Goal: Task Accomplishment & Management: Manage account settings

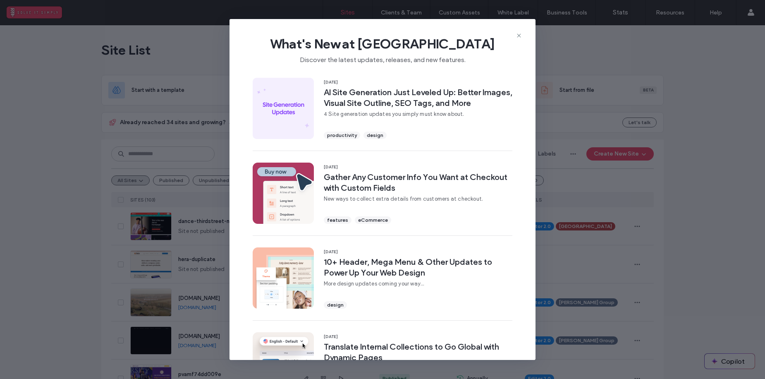
drag, startPoint x: 0, startPoint y: 0, endPoint x: 514, endPoint y: 41, distance: 515.9
click at [518, 37] on icon at bounding box center [519, 35] width 7 height 7
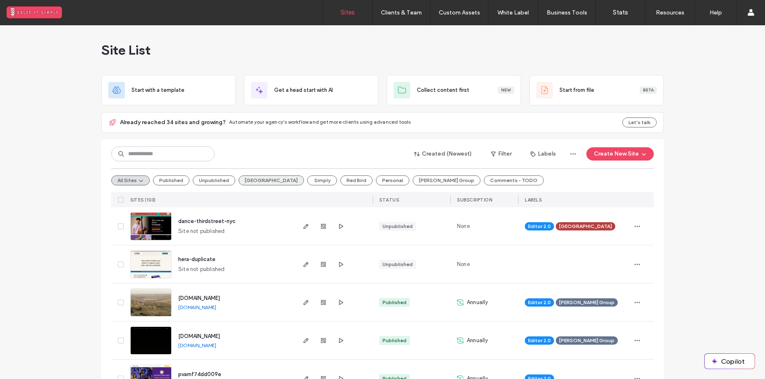
click at [242, 178] on button "Third Street" at bounding box center [271, 180] width 65 height 10
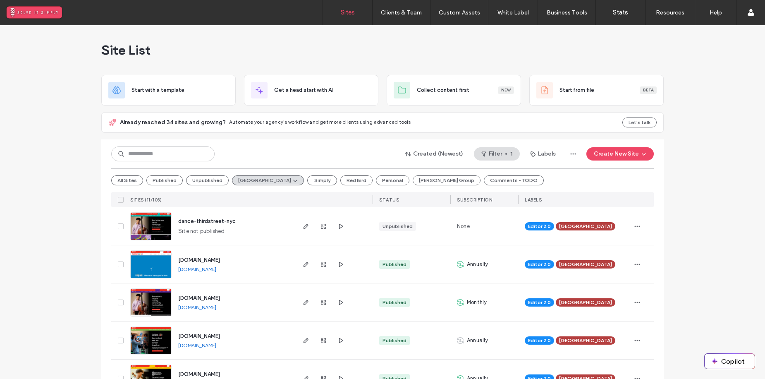
click at [219, 296] on span "musicanddance.thirdstreet.nyc" at bounding box center [199, 298] width 42 height 6
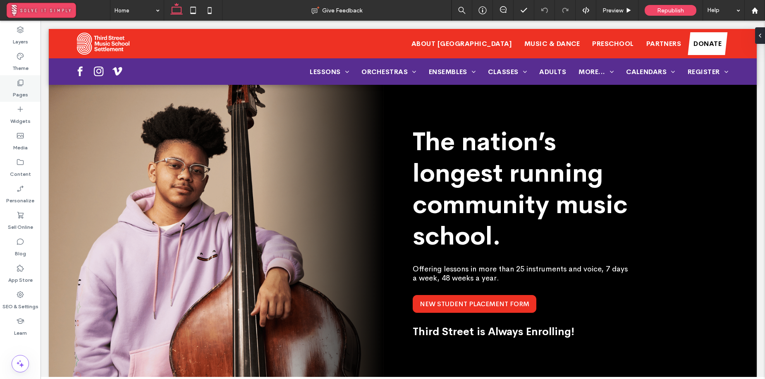
click at [11, 84] on div "Pages" at bounding box center [20, 88] width 41 height 26
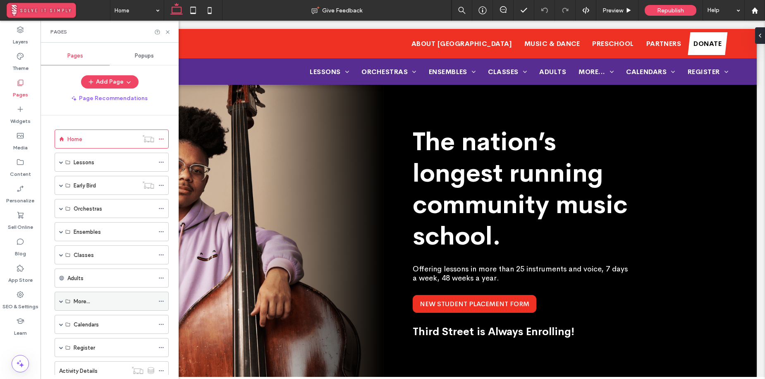
click at [60, 300] on span at bounding box center [61, 301] width 4 height 4
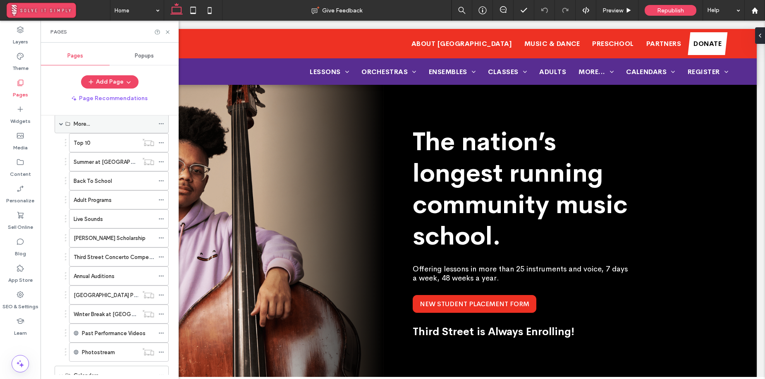
scroll to position [178, 0]
click at [100, 179] on label "Back To School" at bounding box center [93, 180] width 38 height 14
click at [167, 30] on icon at bounding box center [168, 32] width 6 height 6
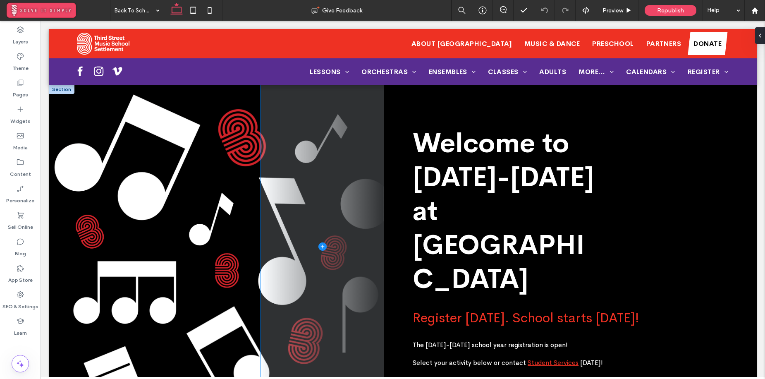
click at [286, 262] on span at bounding box center [322, 246] width 123 height 323
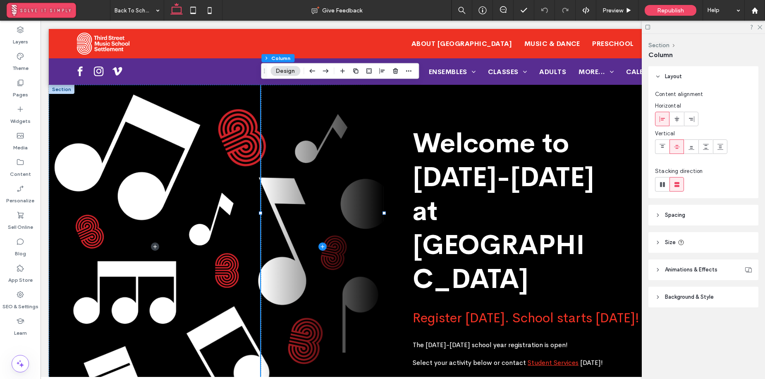
click at [705, 293] on span "Background & Style" at bounding box center [689, 297] width 49 height 8
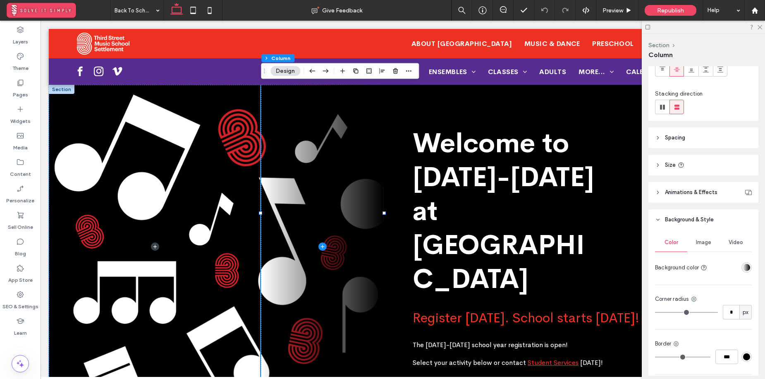
scroll to position [140, 0]
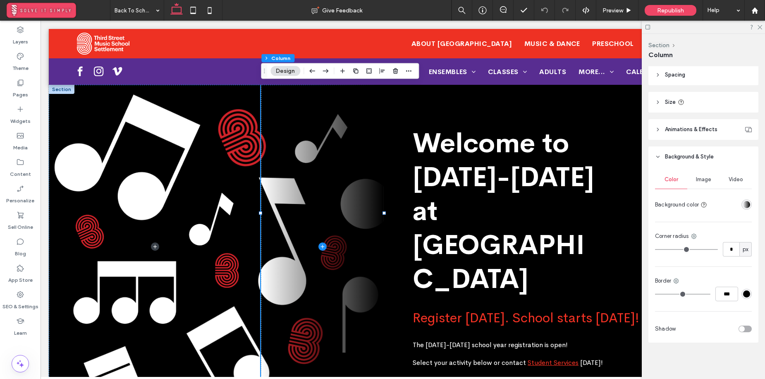
click at [63, 87] on div at bounding box center [62, 89] width 26 height 9
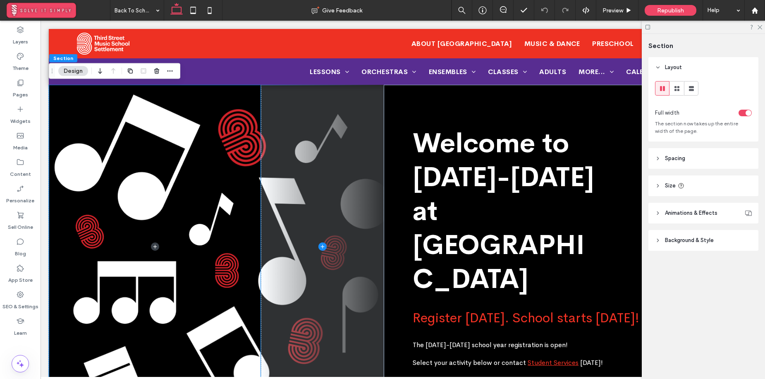
click at [364, 128] on span at bounding box center [322, 246] width 123 height 323
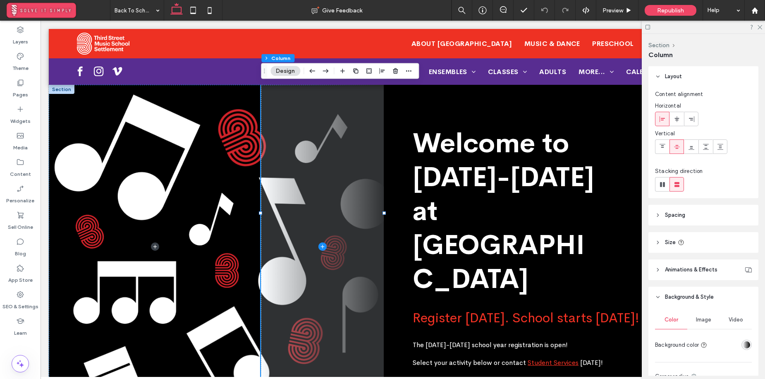
click at [432, 124] on div "Welcome to [DATE]-[DATE] at [GEOGRAPHIC_DATA] Register [DATE]. School starts [D…" at bounding box center [570, 246] width 373 height 323
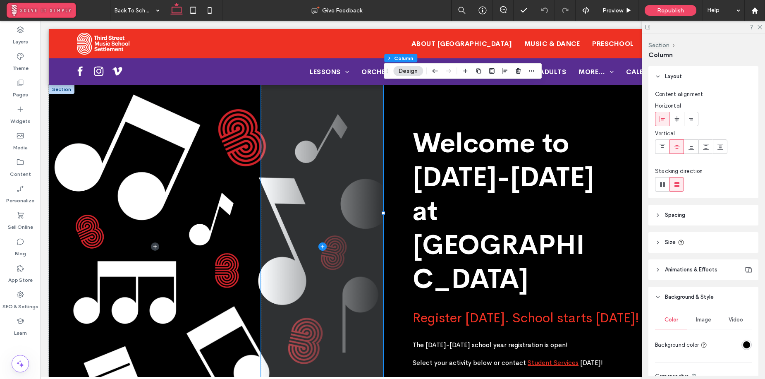
click at [292, 115] on span at bounding box center [322, 246] width 123 height 323
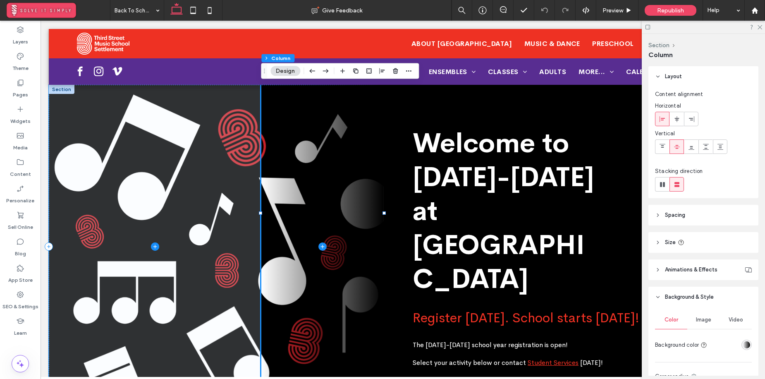
click at [191, 108] on span at bounding box center [155, 246] width 212 height 323
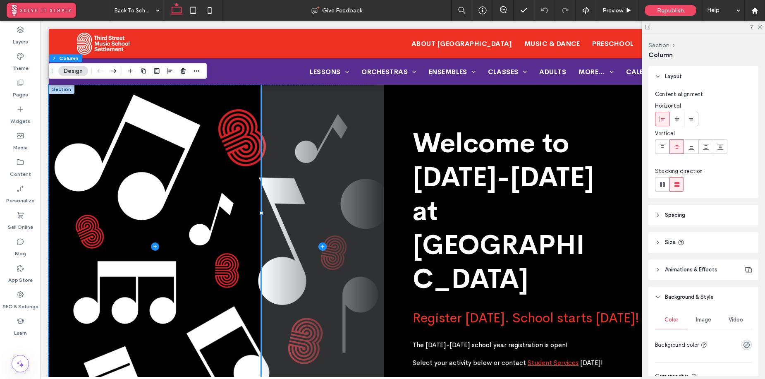
click at [312, 103] on span at bounding box center [322, 246] width 123 height 323
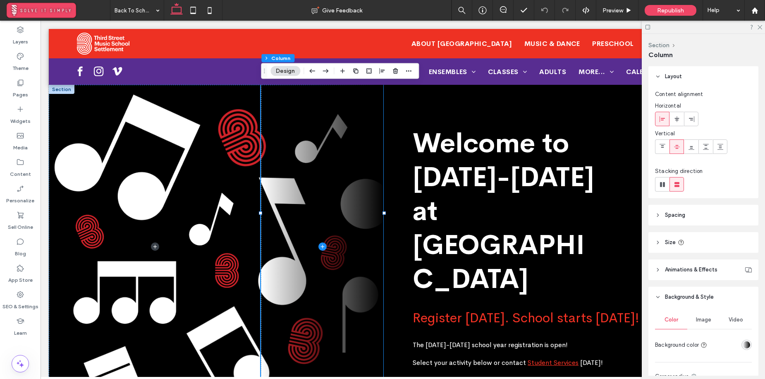
click at [409, 110] on div "Welcome to [DATE]-[DATE] at [GEOGRAPHIC_DATA] Register [DATE]. School starts [D…" at bounding box center [570, 246] width 373 height 323
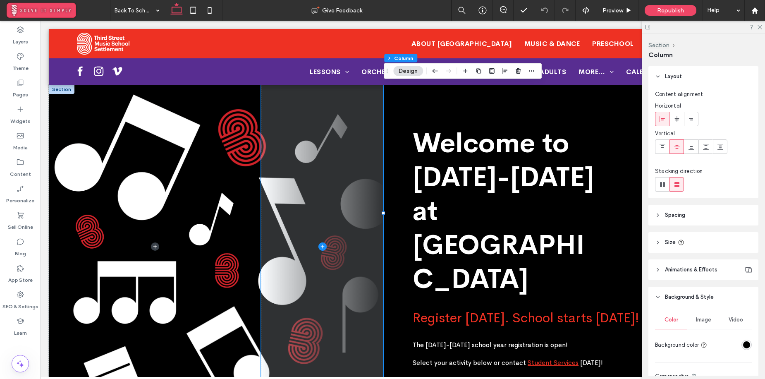
click at [288, 123] on span at bounding box center [322, 246] width 123 height 323
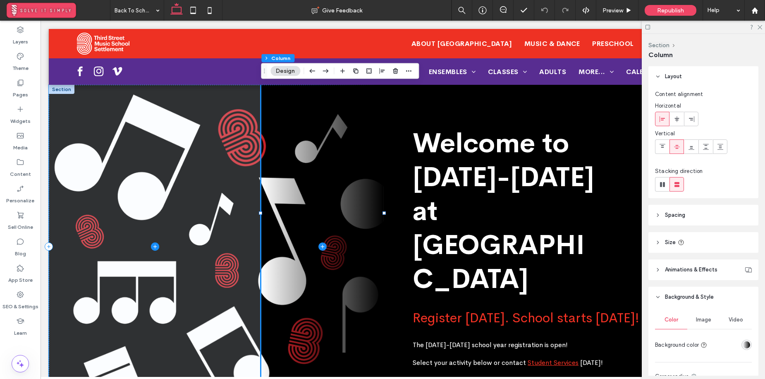
click at [179, 121] on span at bounding box center [155, 246] width 212 height 323
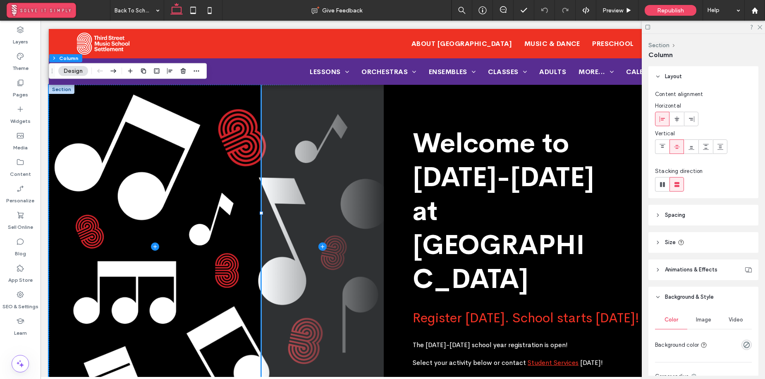
click at [277, 111] on span at bounding box center [322, 246] width 123 height 323
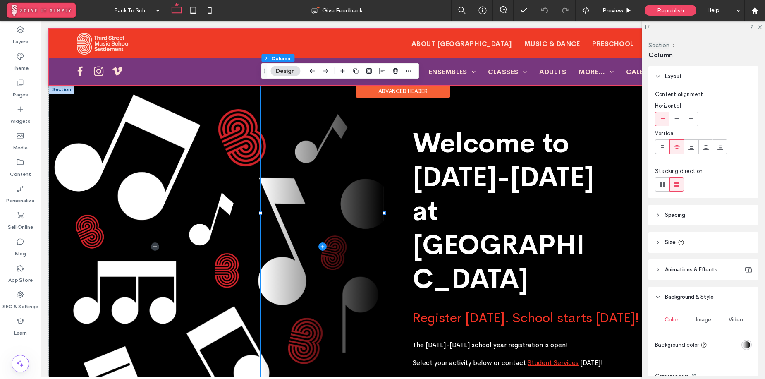
click at [418, 94] on div "Advanced Header" at bounding box center [403, 91] width 95 height 13
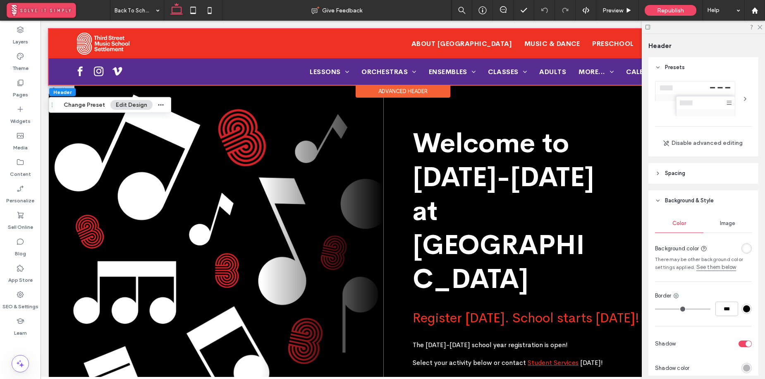
click at [467, 97] on div "Welcome to [DATE]-[DATE] at [GEOGRAPHIC_DATA] Register [DATE]. School starts [D…" at bounding box center [570, 246] width 373 height 323
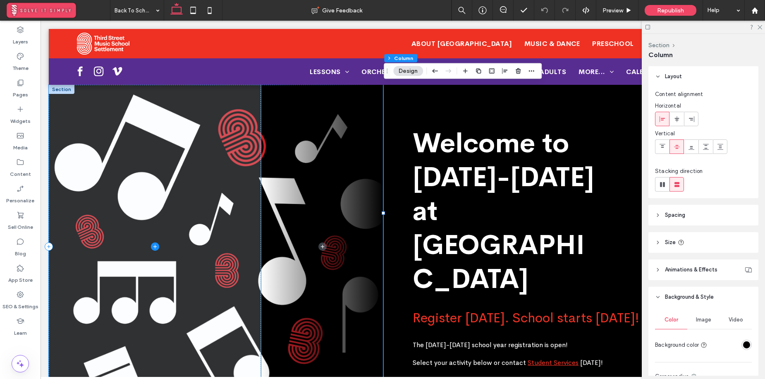
click at [181, 129] on span at bounding box center [155, 246] width 212 height 323
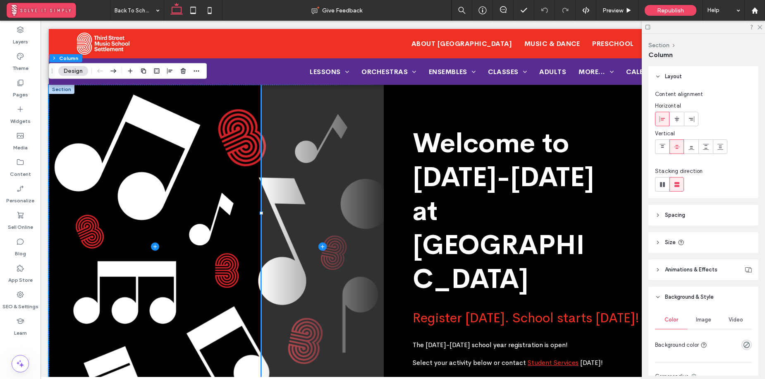
click at [322, 97] on span at bounding box center [322, 246] width 123 height 323
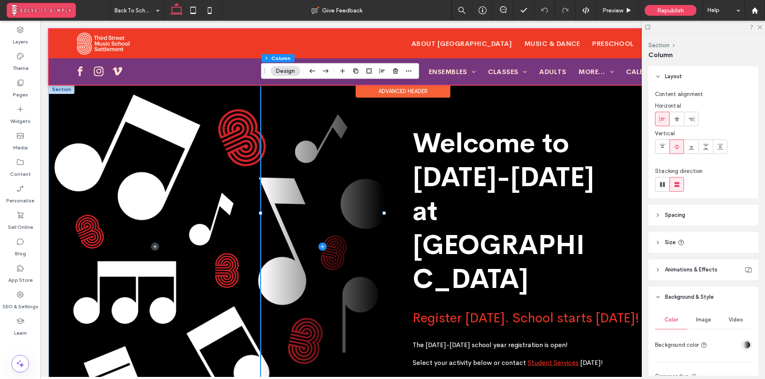
click at [405, 96] on div "Advanced Header" at bounding box center [403, 91] width 95 height 13
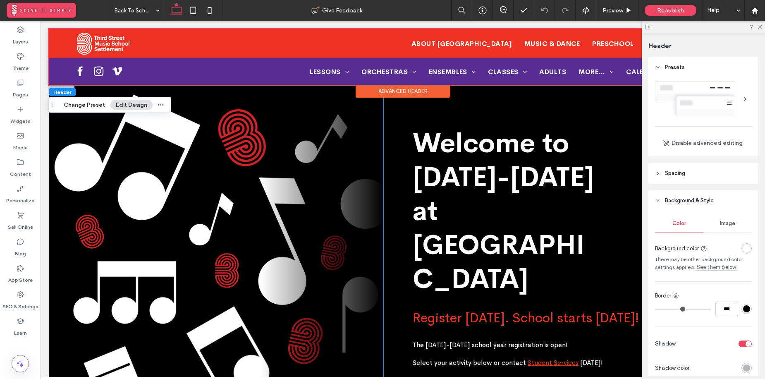
click at [478, 98] on div "Welcome to [DATE]-[DATE] at [GEOGRAPHIC_DATA] Register [DATE]. School starts [D…" at bounding box center [570, 246] width 373 height 323
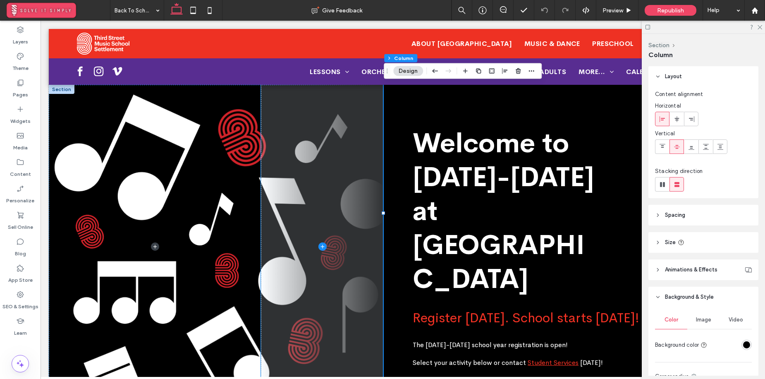
click at [351, 119] on span at bounding box center [322, 246] width 123 height 323
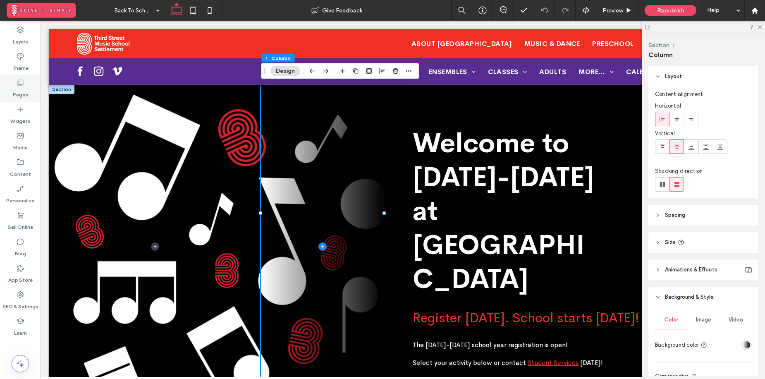
click at [18, 83] on use at bounding box center [21, 83] width 6 height 6
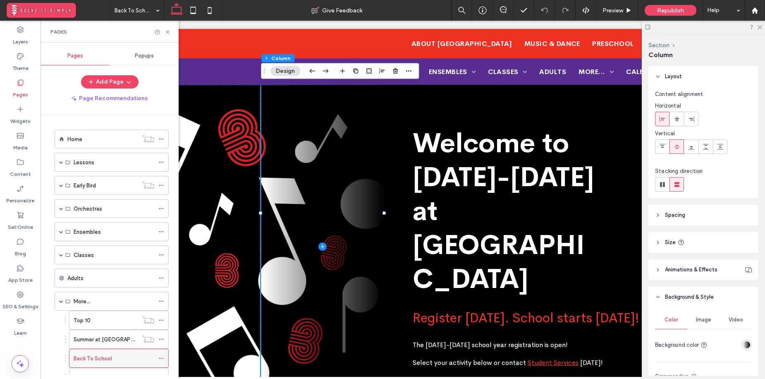
click at [160, 356] on icon at bounding box center [161, 358] width 6 height 6
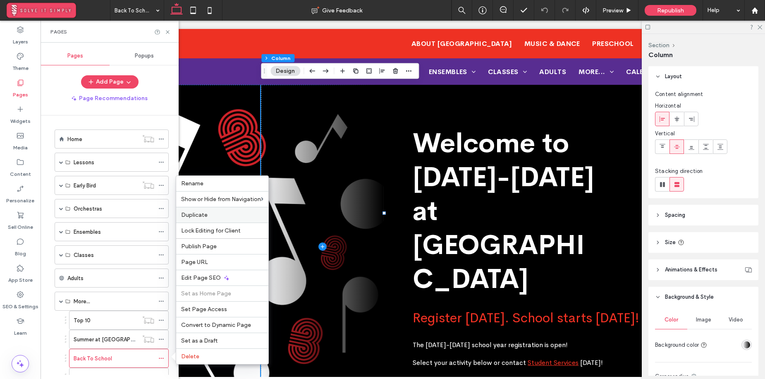
click at [228, 213] on label "Duplicate" at bounding box center [222, 214] width 82 height 7
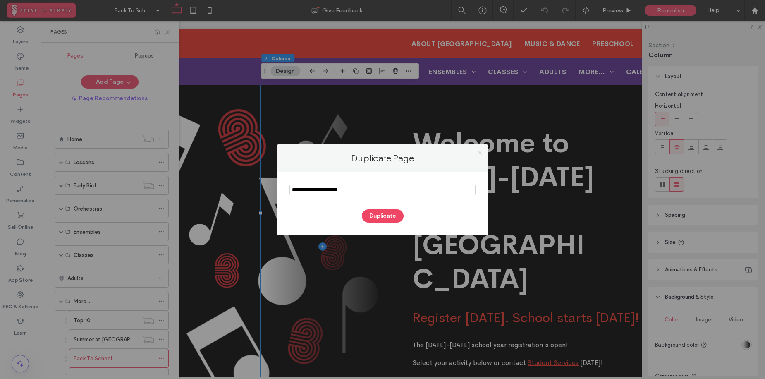
click at [480, 150] on icon at bounding box center [480, 152] width 6 height 6
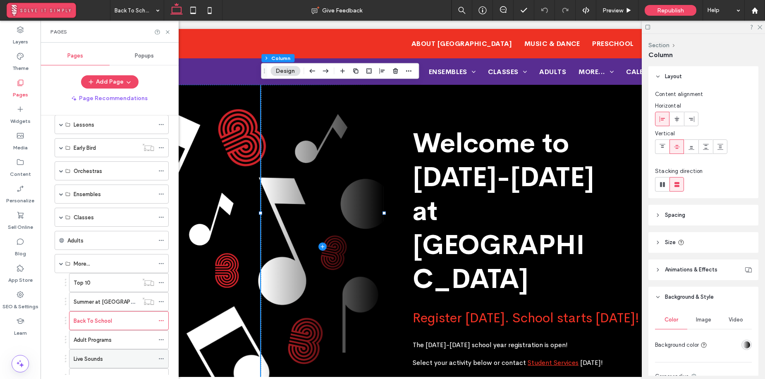
scroll to position [66, 0]
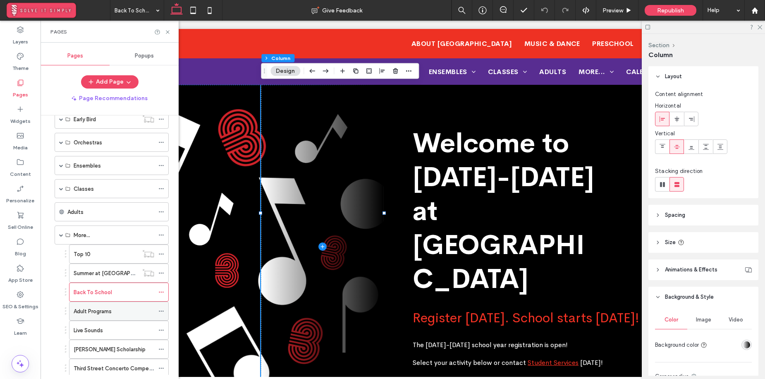
click at [99, 309] on label "Adult Programs" at bounding box center [93, 311] width 38 height 14
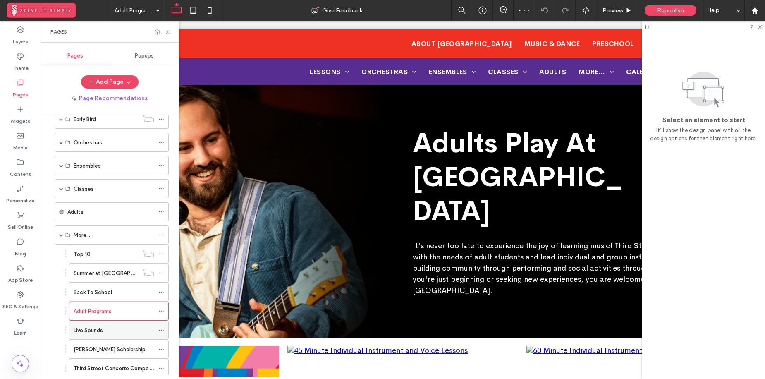
click at [101, 327] on label "Live Sounds" at bounding box center [88, 330] width 29 height 14
click at [102, 352] on label "[PERSON_NAME] Scholarship" at bounding box center [110, 349] width 72 height 14
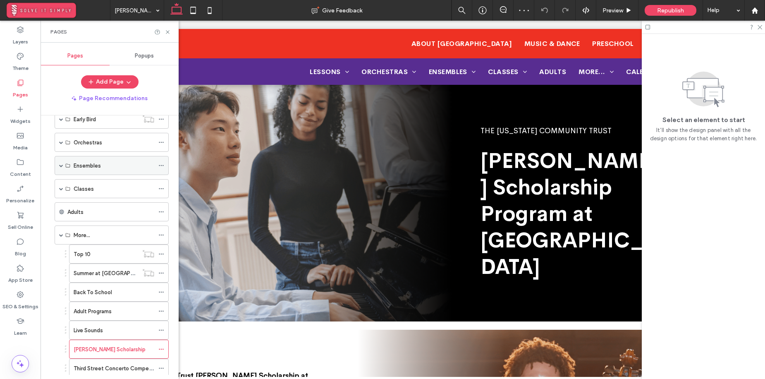
click at [62, 164] on span at bounding box center [61, 165] width 4 height 4
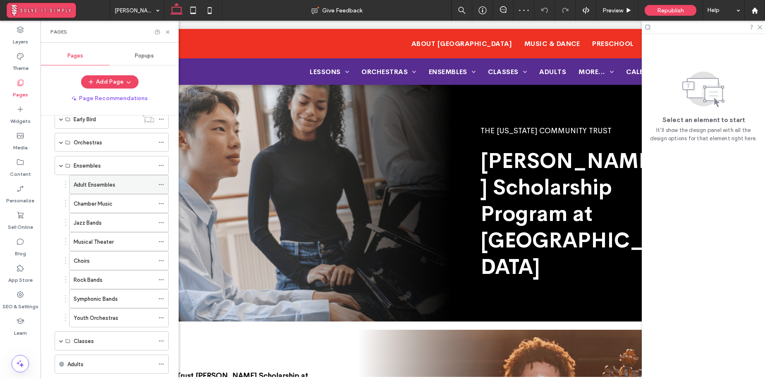
click at [98, 189] on div "Adult Ensembles" at bounding box center [114, 184] width 81 height 18
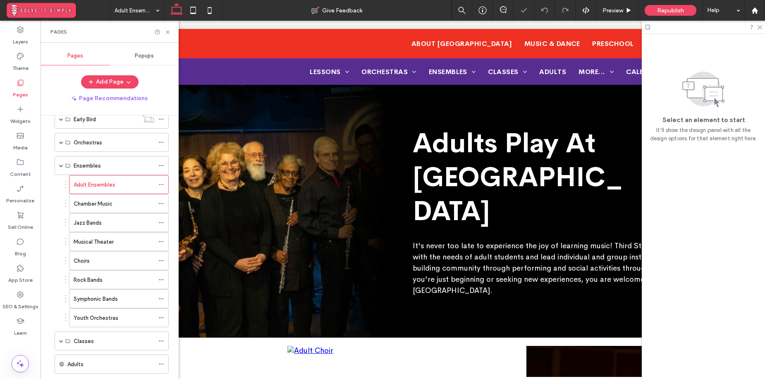
click at [98, 321] on label "Youth Orchestras" at bounding box center [96, 317] width 45 height 14
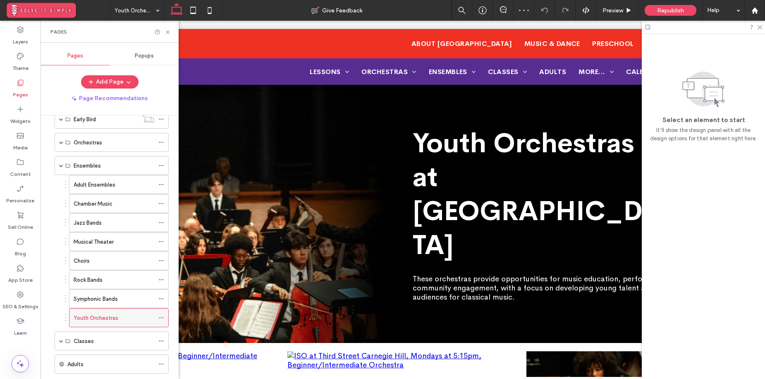
click at [160, 316] on icon at bounding box center [161, 318] width 6 height 6
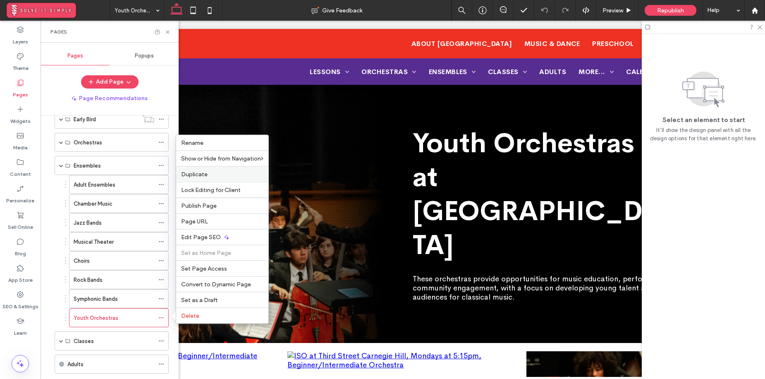
click at [230, 174] on label "Duplicate" at bounding box center [222, 174] width 82 height 7
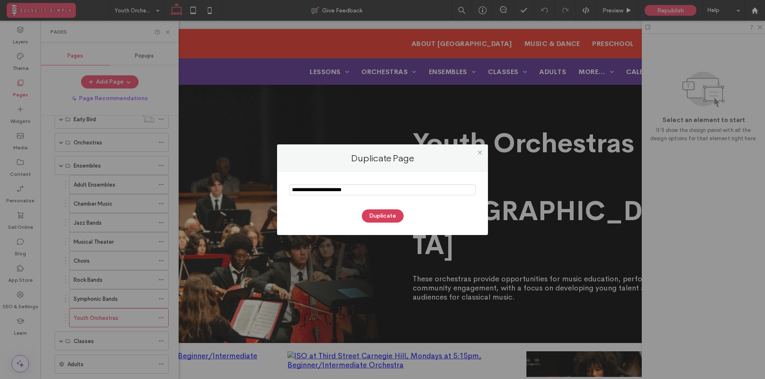
click at [382, 215] on button "Duplicate" at bounding box center [383, 215] width 42 height 13
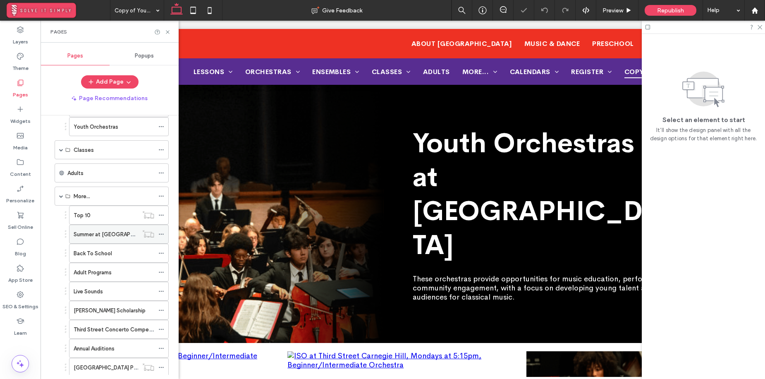
scroll to position [499, 0]
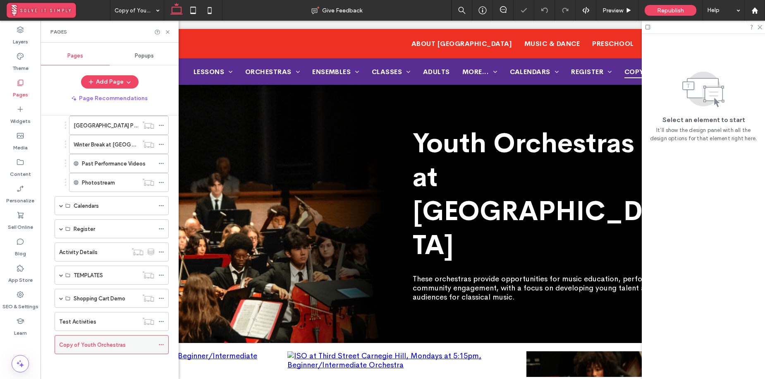
click at [166, 346] on div at bounding box center [163, 344] width 10 height 12
click at [163, 342] on icon at bounding box center [161, 345] width 6 height 6
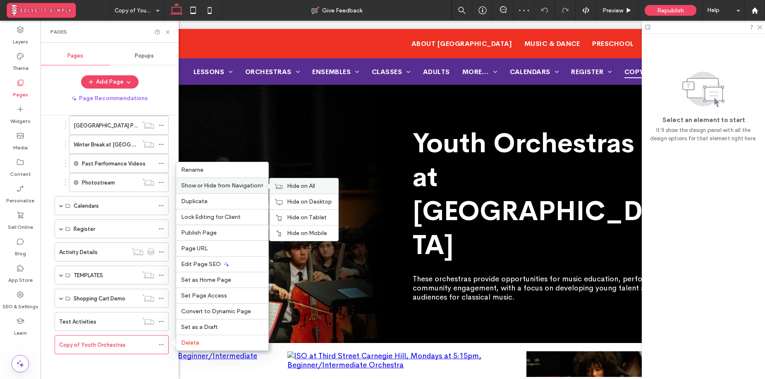
click at [299, 184] on span "Hide on All" at bounding box center [301, 185] width 28 height 7
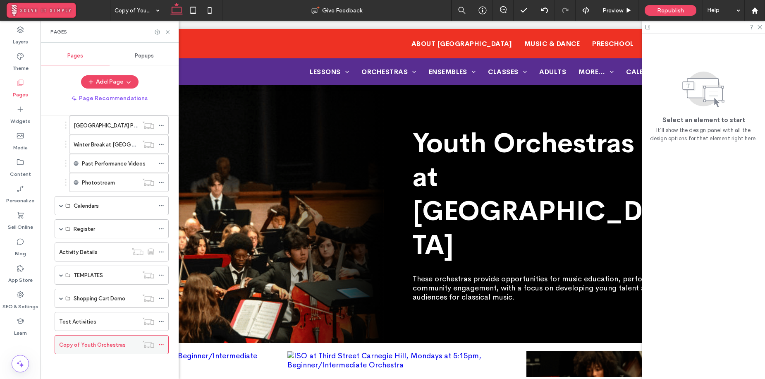
click at [104, 347] on label "Copy of Youth Orchestras" at bounding box center [92, 344] width 67 height 14
drag, startPoint x: 169, startPoint y: 31, endPoint x: 527, endPoint y: 140, distance: 374.2
click at [169, 31] on icon at bounding box center [168, 32] width 6 height 6
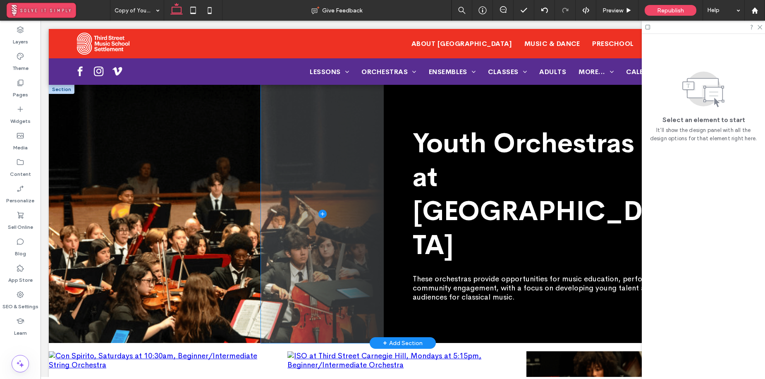
click at [315, 112] on span at bounding box center [322, 214] width 123 height 258
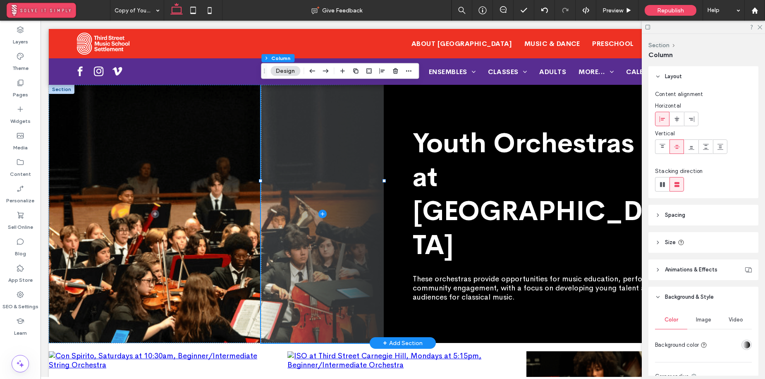
click at [301, 119] on span at bounding box center [322, 214] width 123 height 258
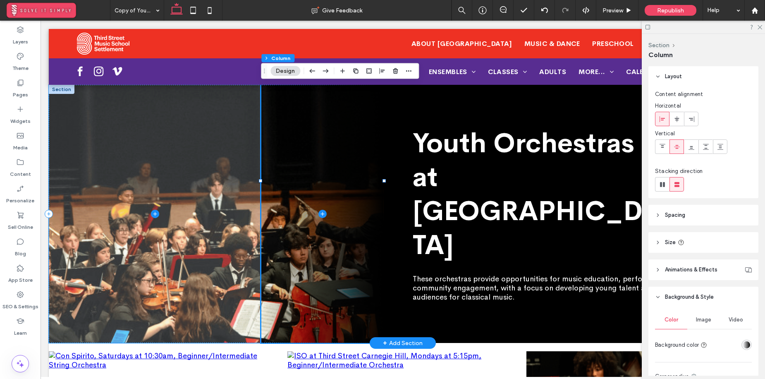
click at [96, 113] on span at bounding box center [155, 214] width 212 height 258
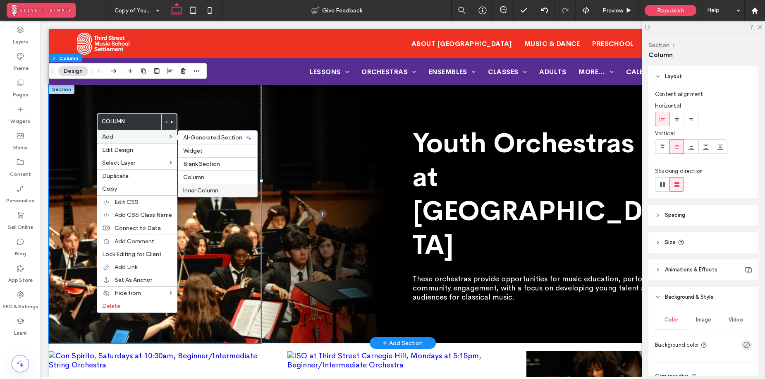
click at [226, 187] on label "Inner Column" at bounding box center [217, 190] width 69 height 7
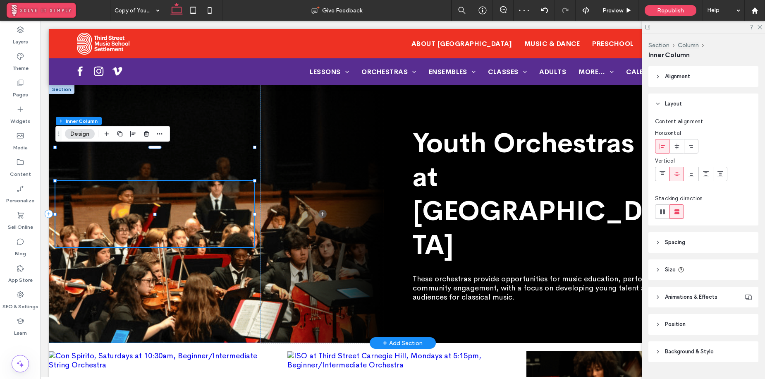
click at [218, 123] on div at bounding box center [155, 214] width 212 height 258
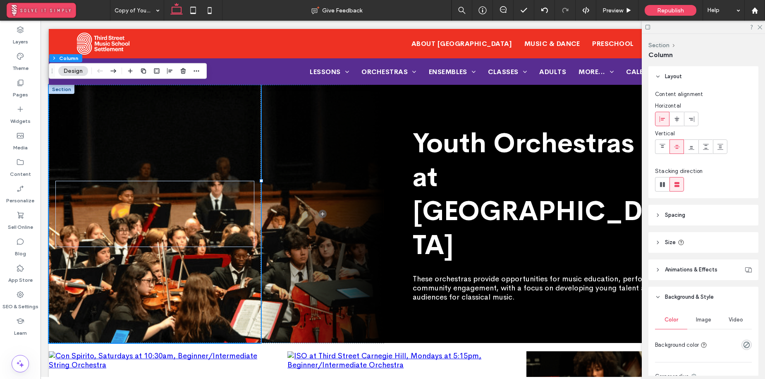
click at [689, 219] on header "Spacing" at bounding box center [703, 215] width 110 height 21
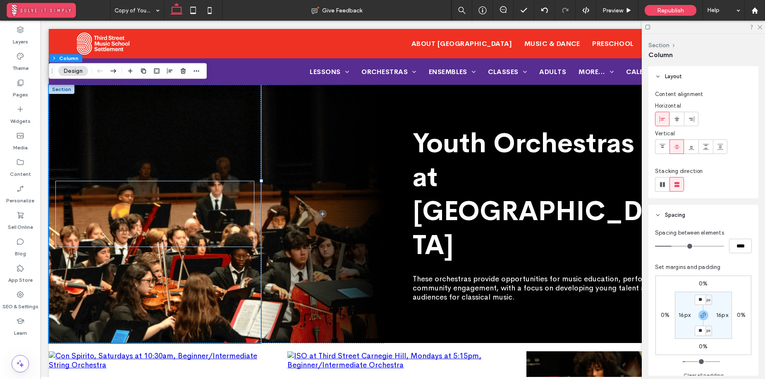
click at [709, 299] on span "px" at bounding box center [709, 300] width 4 height 8
click at [735, 297] on div "0% 0% 0% 0% ** px 16px ** px 16px" at bounding box center [703, 314] width 96 height 79
click at [701, 301] on input "**" at bounding box center [700, 299] width 11 height 10
type input "*"
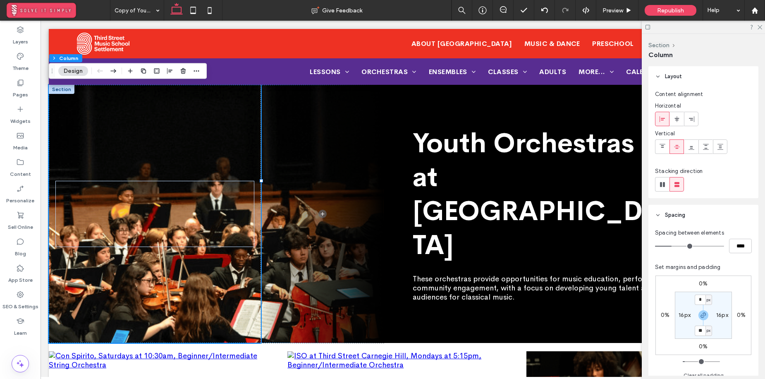
type input "*"
click at [685, 315] on label "16px" at bounding box center [684, 314] width 12 height 7
type input "**"
type input "*"
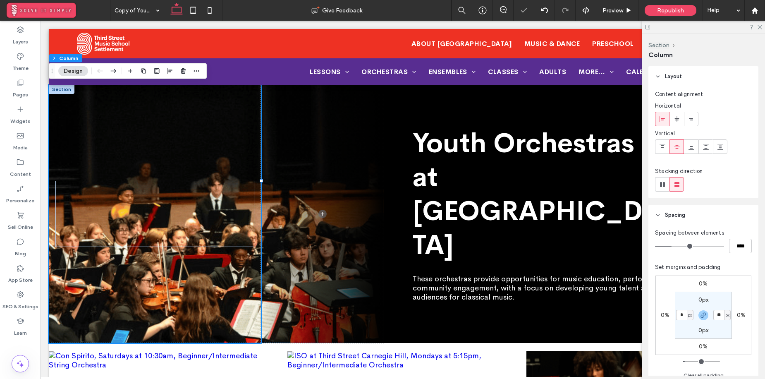
type input "*"
click at [747, 292] on div "0% 0% 0% 0% 0px * px 0px * px" at bounding box center [703, 314] width 96 height 79
click at [197, 189] on span at bounding box center [155, 214] width 212 height 66
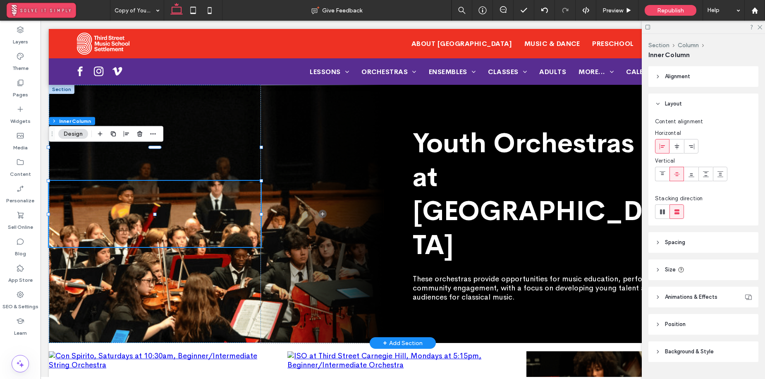
click at [696, 264] on header "Size" at bounding box center [703, 269] width 110 height 21
click at [748, 314] on span "px" at bounding box center [746, 315] width 6 height 8
click at [747, 302] on span "A" at bounding box center [745, 300] width 3 height 8
type input "*"
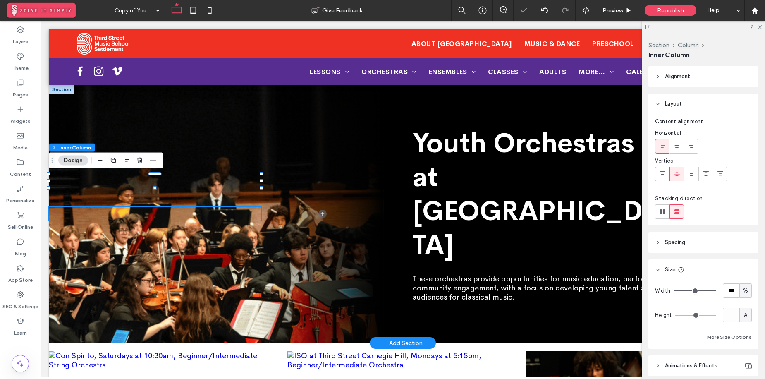
type input "*"
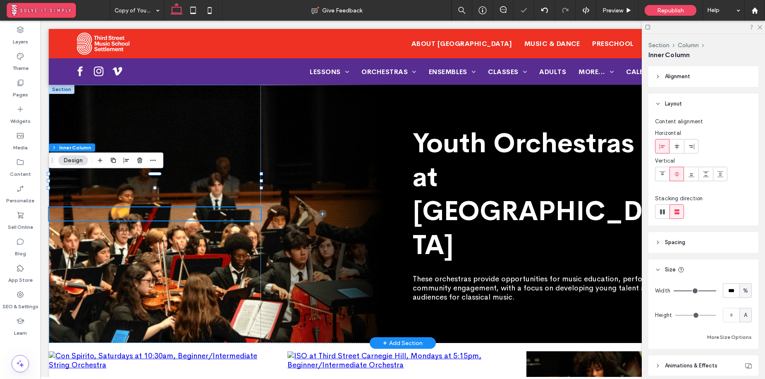
type input "*"
type input "**"
type input "***"
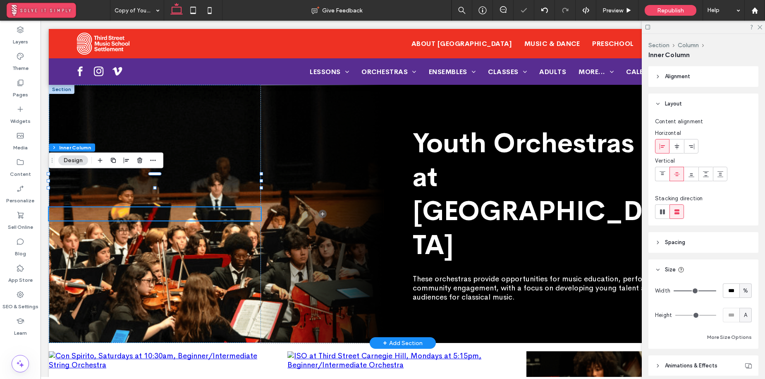
type input "***"
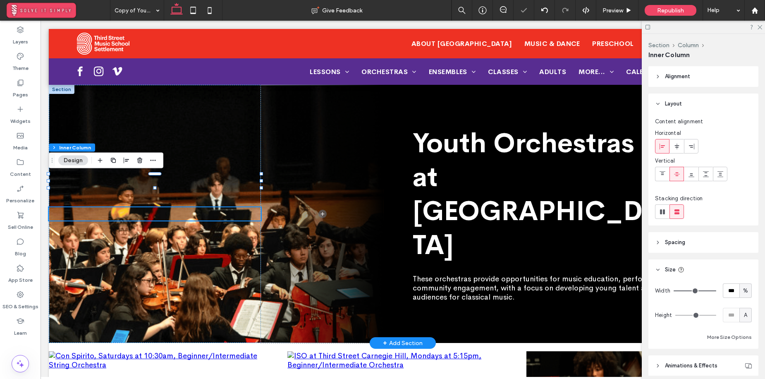
type input "***"
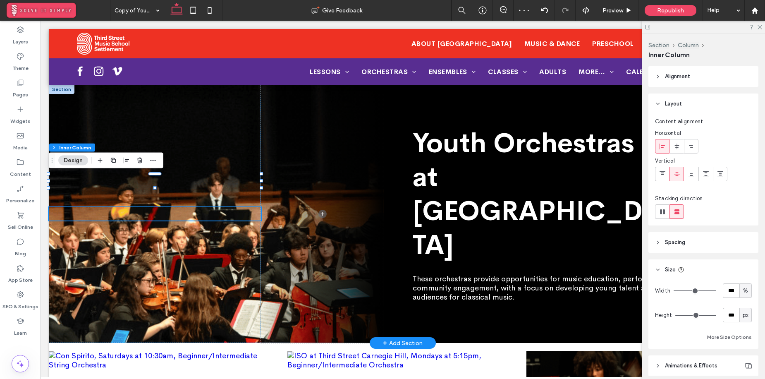
drag, startPoint x: 678, startPoint y: 314, endPoint x: 764, endPoint y: 318, distance: 85.3
type input "***"
click at [716, 315] on input "range" at bounding box center [695, 315] width 41 height 1
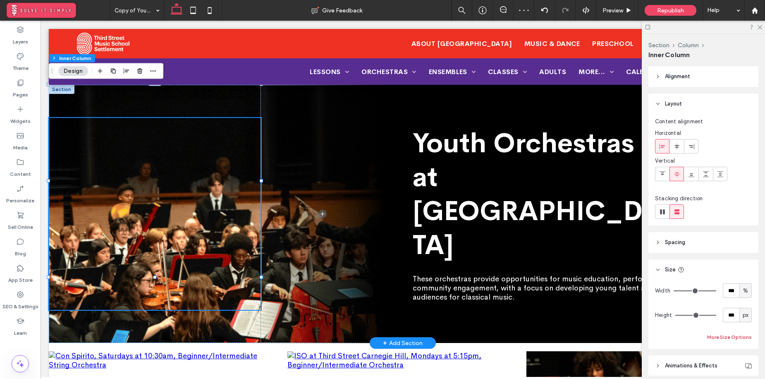
click at [738, 337] on button "More Size Options" at bounding box center [729, 337] width 45 height 10
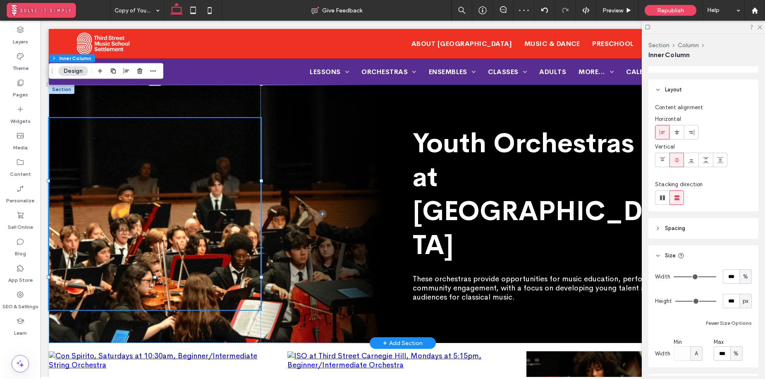
scroll to position [65, 0]
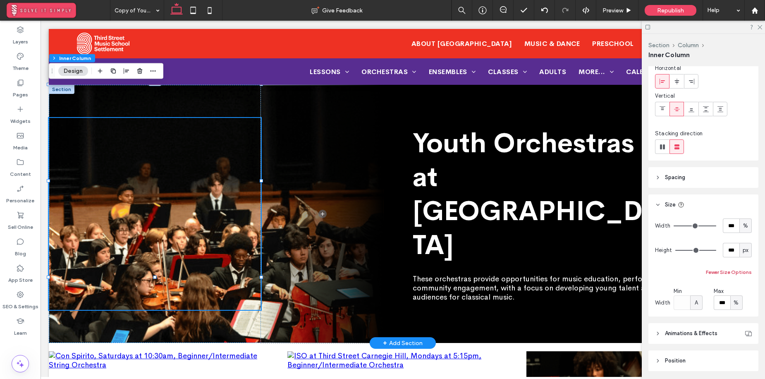
click at [726, 272] on button "Fewer Size Options" at bounding box center [729, 272] width 46 height 10
click at [749, 249] on div "px" at bounding box center [745, 250] width 8 height 8
click at [747, 279] on div "px % vh vw A" at bounding box center [746, 293] width 12 height 72
click at [24, 84] on div "Pages" at bounding box center [20, 88] width 41 height 26
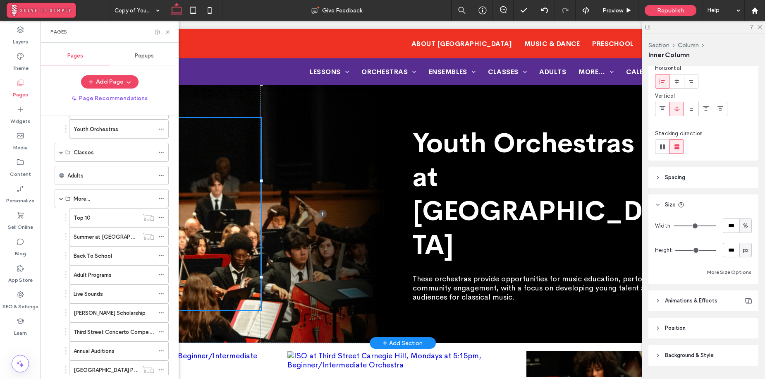
scroll to position [499, 0]
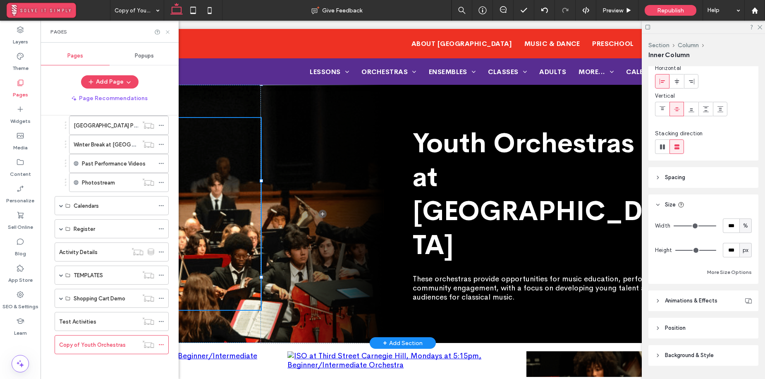
click at [167, 32] on icon at bounding box center [168, 32] width 6 height 6
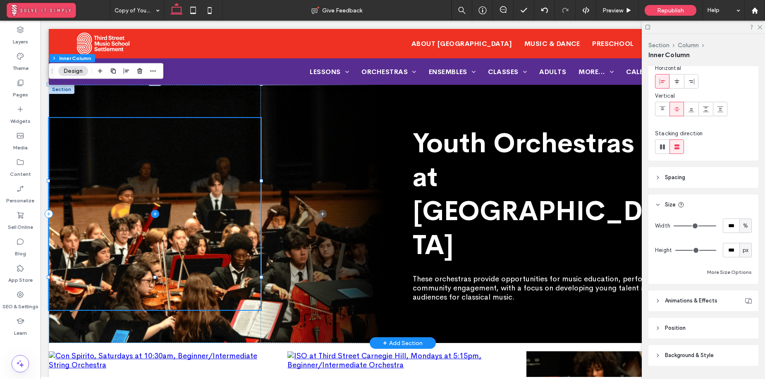
click at [228, 198] on span at bounding box center [155, 214] width 212 height 192
click at [19, 304] on label "SEO & Settings" at bounding box center [20, 305] width 36 height 12
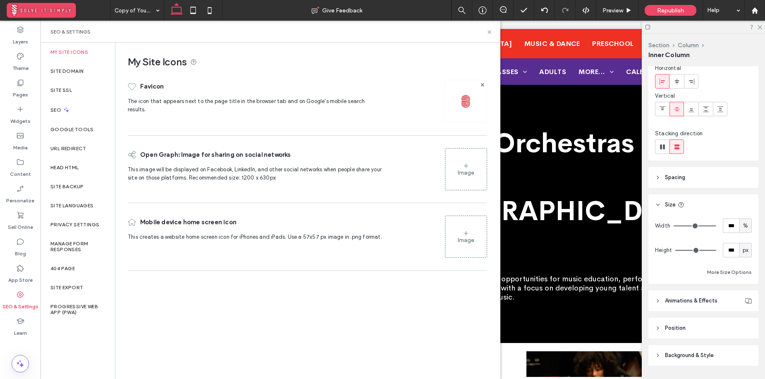
click at [19, 304] on label "SEO & Settings" at bounding box center [20, 305] width 36 height 12
click at [25, 34] on label "Layers" at bounding box center [20, 40] width 15 height 12
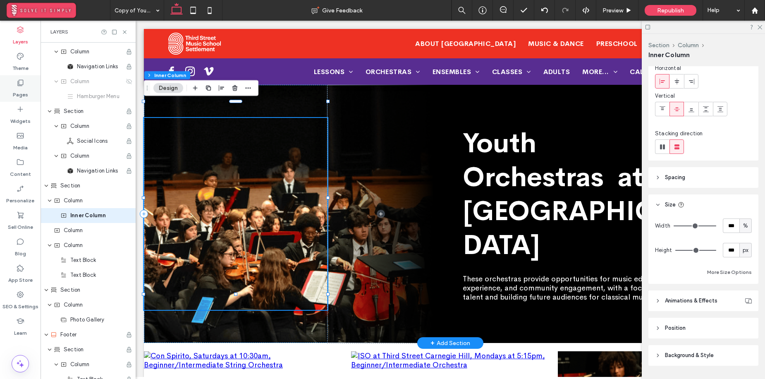
scroll to position [62, 0]
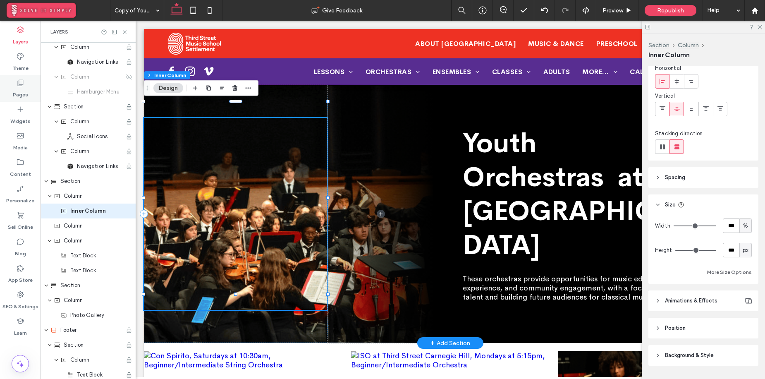
click at [24, 80] on icon at bounding box center [20, 83] width 8 height 8
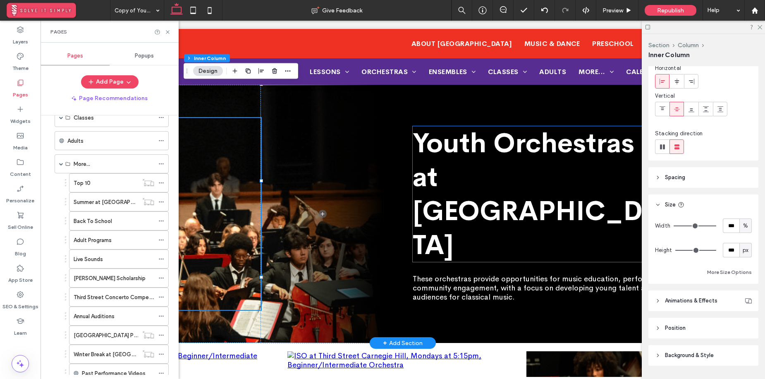
scroll to position [499, 0]
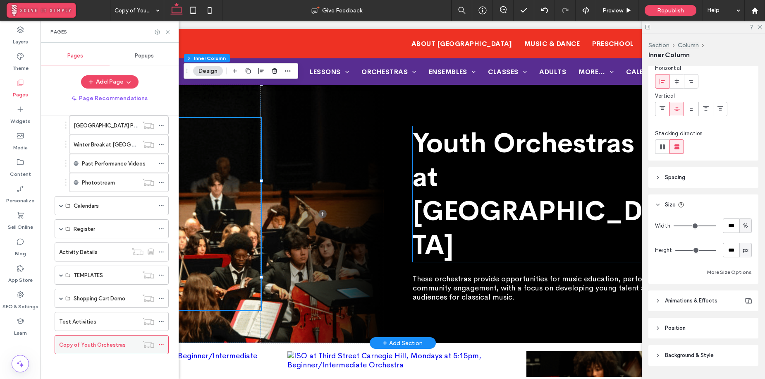
click at [163, 344] on icon at bounding box center [161, 345] width 6 height 6
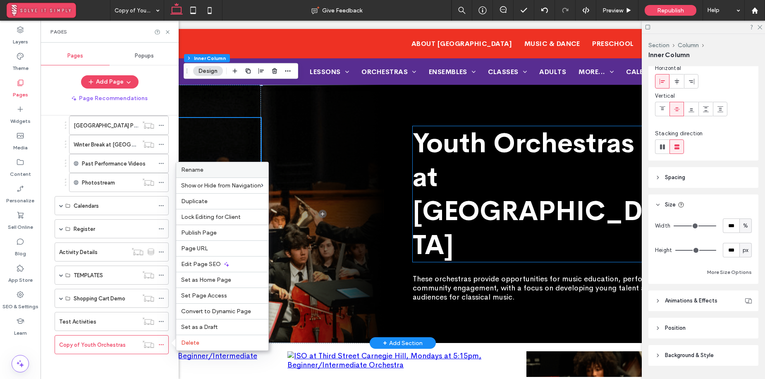
click at [211, 168] on label "Rename" at bounding box center [222, 169] width 82 height 7
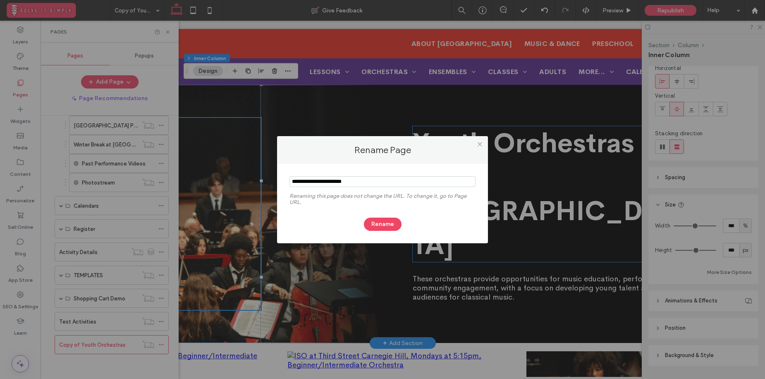
click at [329, 184] on input "notEmpty" at bounding box center [382, 181] width 186 height 11
type input "**********"
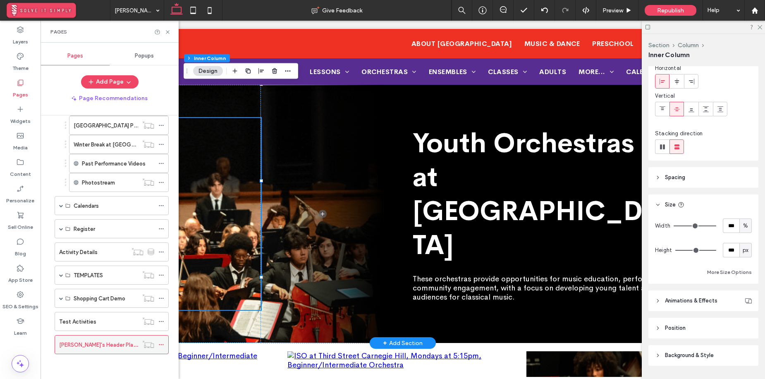
click at [160, 344] on icon at bounding box center [161, 345] width 6 height 6
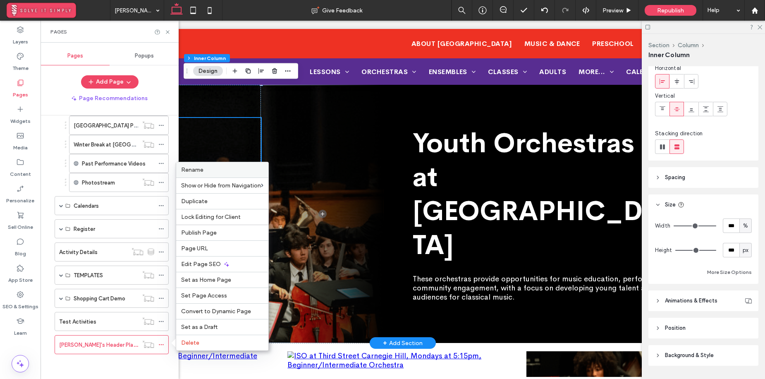
click at [220, 165] on div "Rename" at bounding box center [222, 169] width 92 height 15
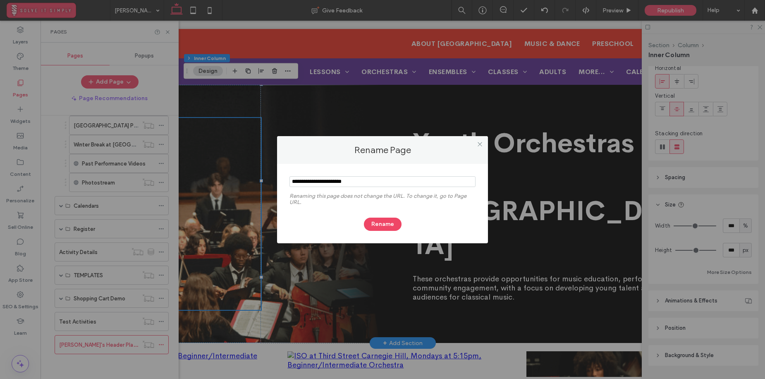
click at [334, 185] on input "notEmpty" at bounding box center [382, 181] width 186 height 11
type input "**********"
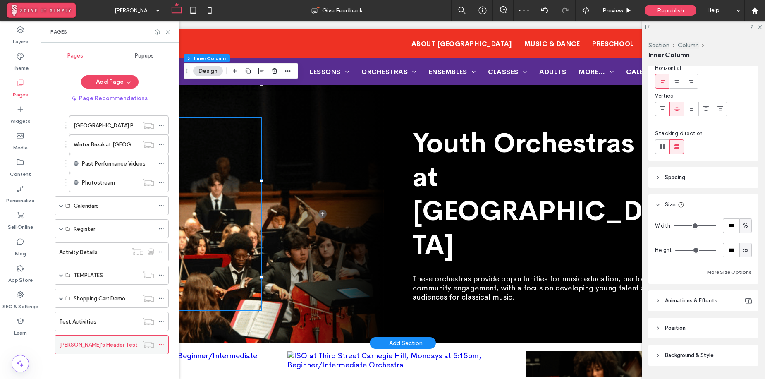
click at [162, 342] on icon at bounding box center [161, 345] width 6 height 6
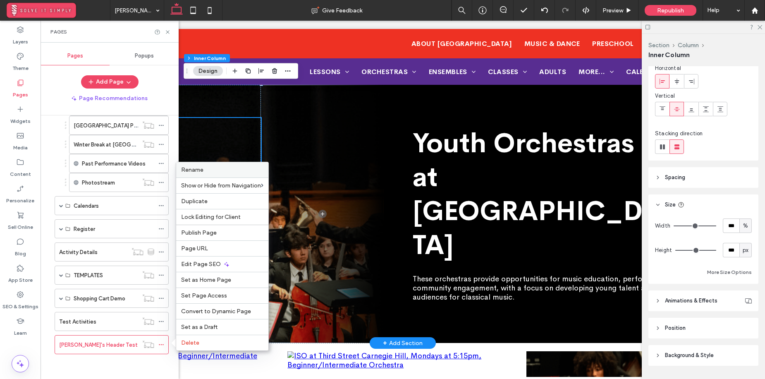
click at [220, 165] on div "Rename" at bounding box center [222, 169] width 92 height 15
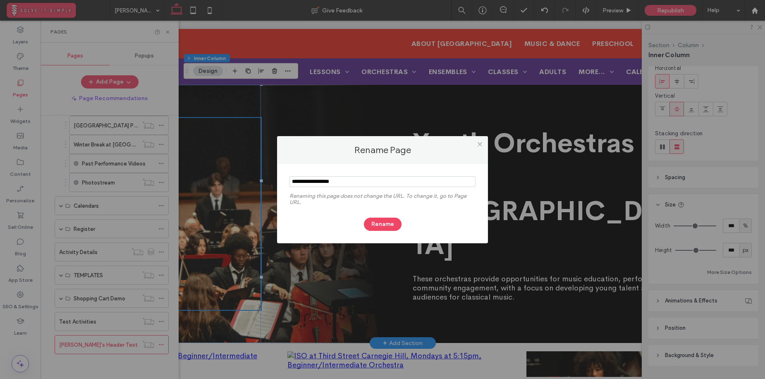
click at [323, 182] on input "notEmpty" at bounding box center [382, 181] width 186 height 11
type input "**********"
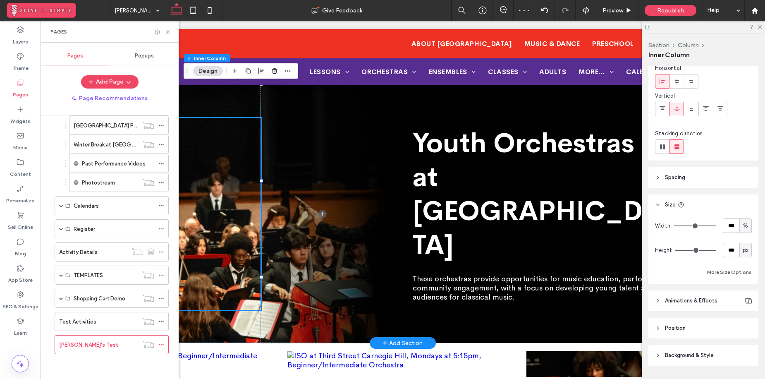
click at [164, 36] on div "Pages" at bounding box center [110, 32] width 138 height 22
click at [165, 33] on icon at bounding box center [168, 32] width 6 height 6
